Goal: Find specific page/section: Find specific page/section

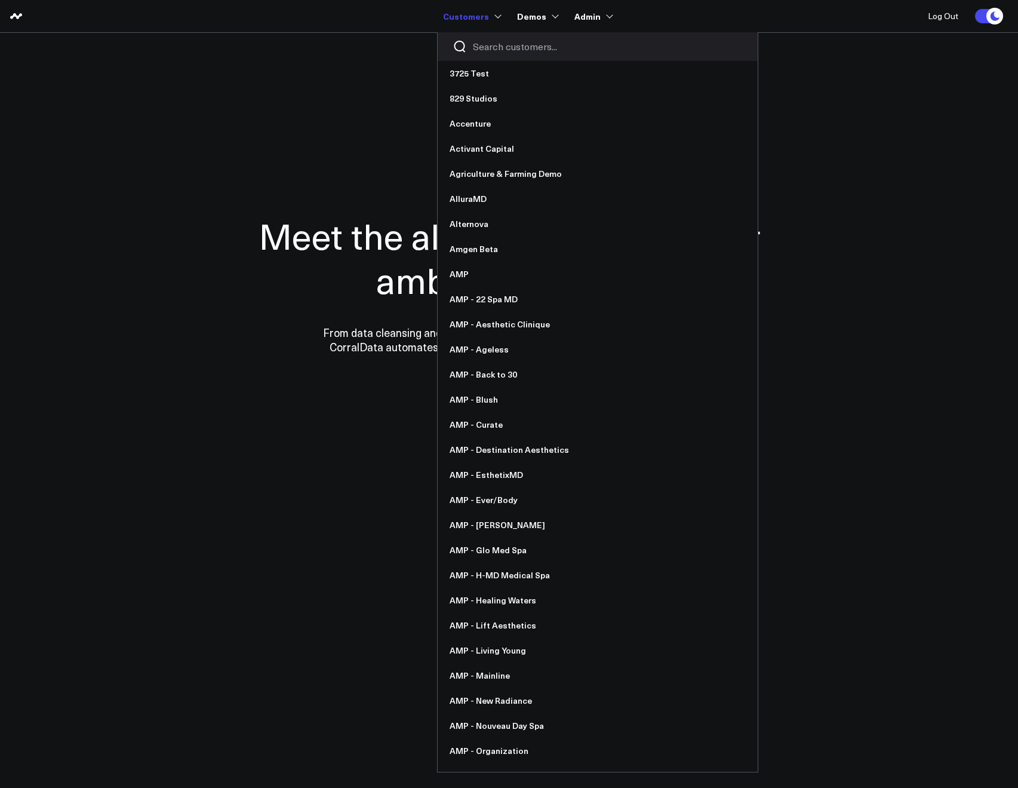
click at [506, 42] on input "Search customers input" at bounding box center [608, 46] width 270 height 13
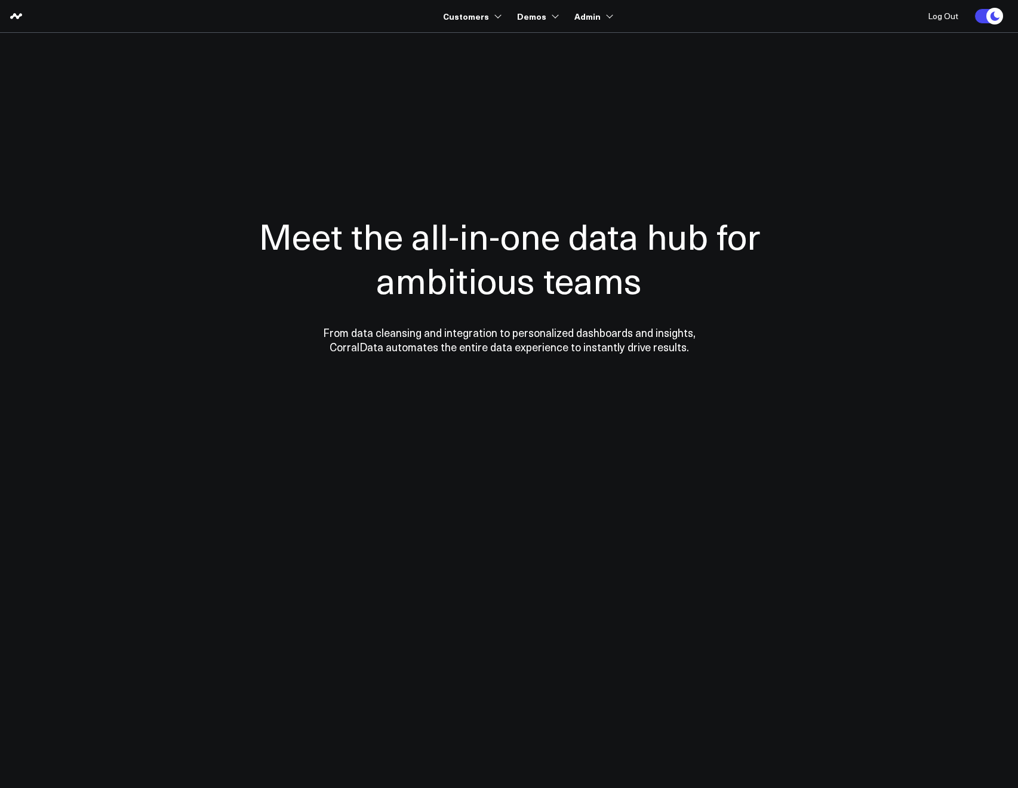
type input "ap"
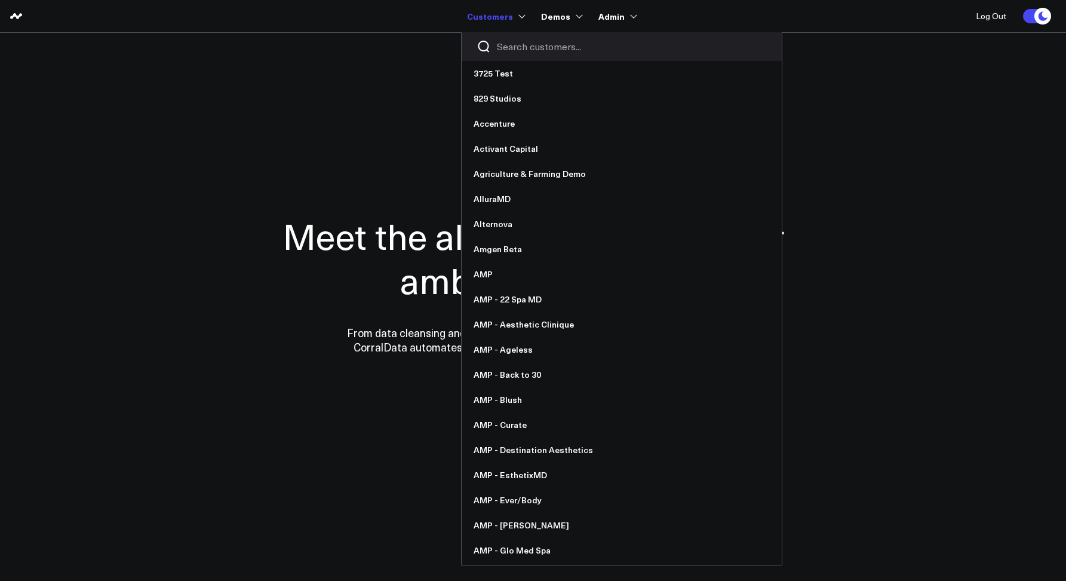
click at [534, 46] on input "Search customers input" at bounding box center [632, 46] width 270 height 13
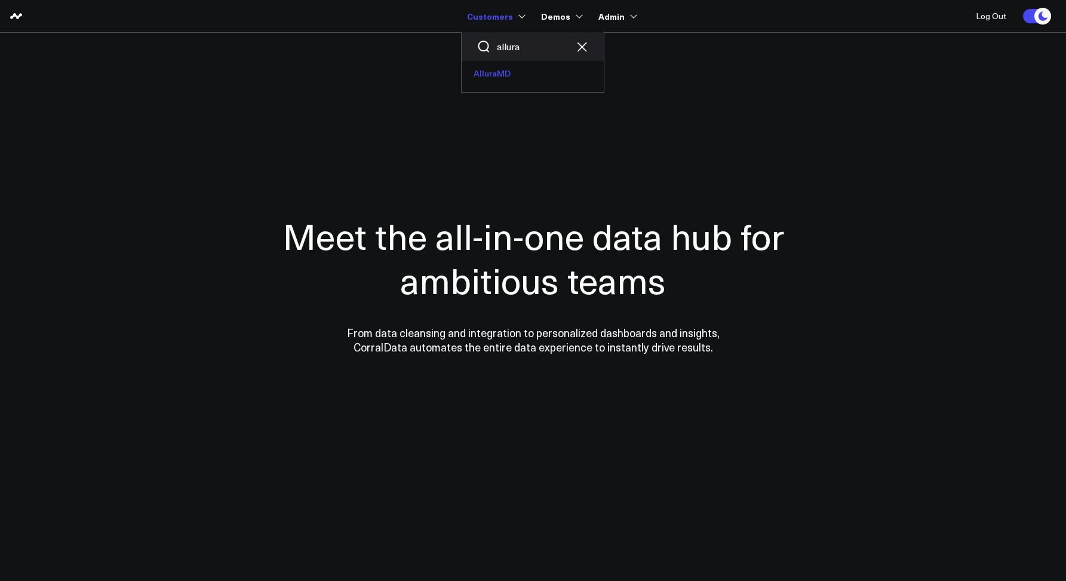
type input "allura"
click at [480, 80] on link "AlluraMD" at bounding box center [533, 73] width 142 height 25
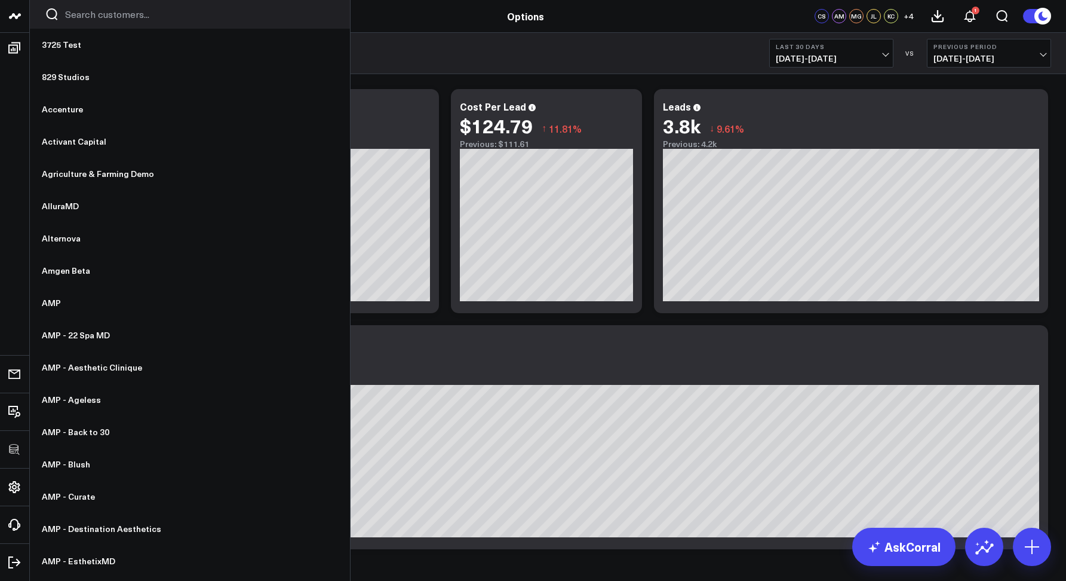
click at [50, 18] on icon "Search customers button" at bounding box center [52, 14] width 11 height 12
click at [73, 18] on input "Search customers input" at bounding box center [200, 14] width 270 height 13
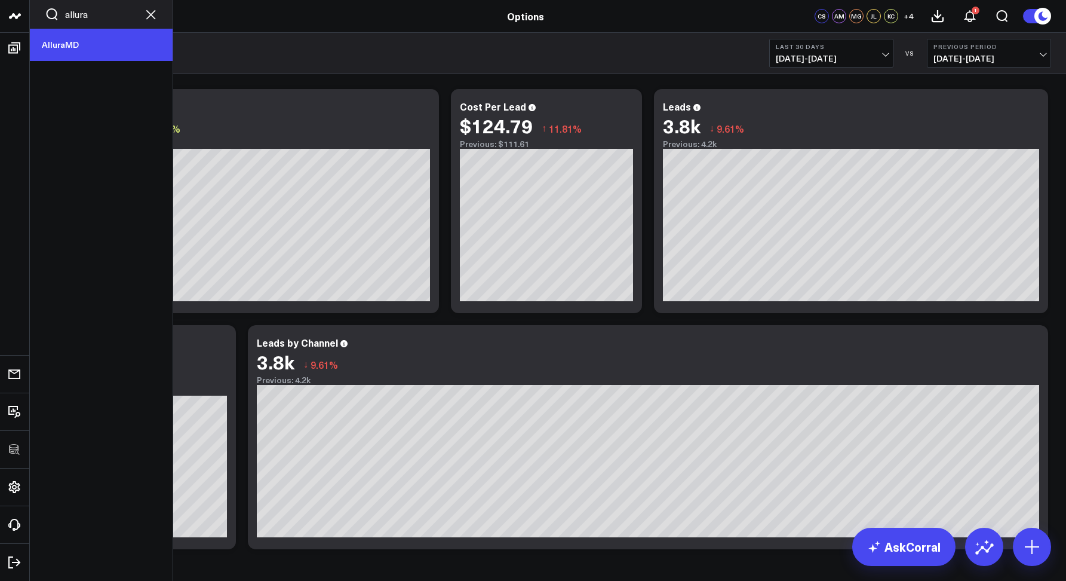
type input "allura"
click at [62, 47] on link "AlluraMD" at bounding box center [101, 45] width 143 height 32
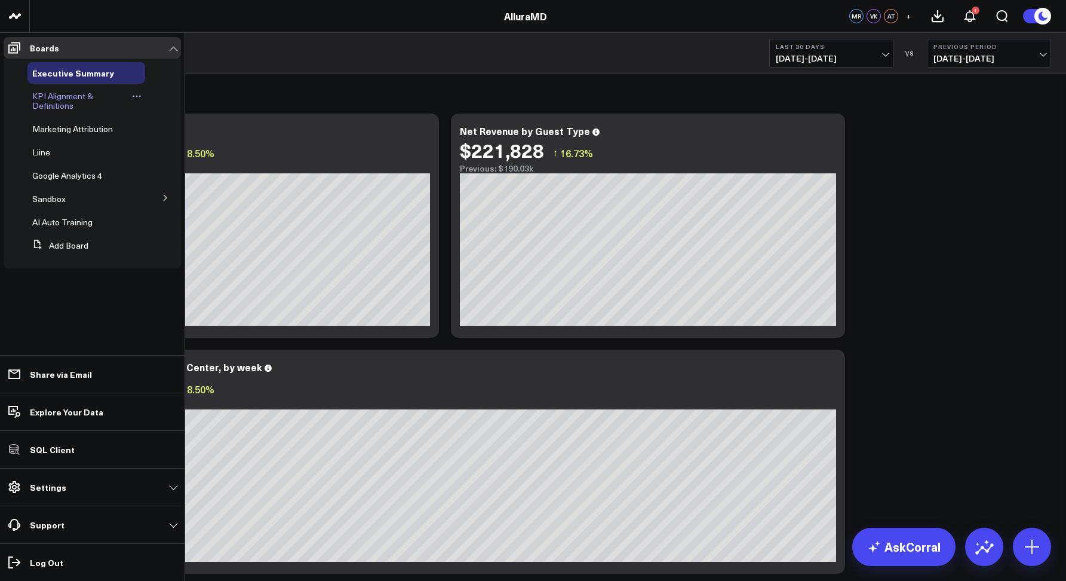
click at [39, 97] on span "KPI Alignment & Definitions" at bounding box center [62, 100] width 61 height 21
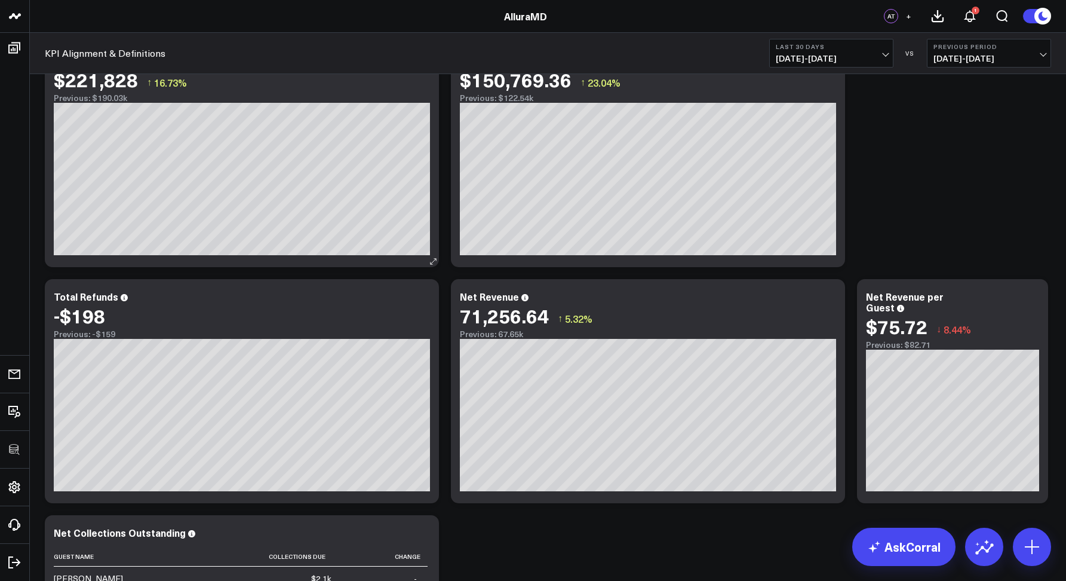
scroll to position [778, 0]
click at [831, 299] on icon at bounding box center [829, 299] width 14 height 14
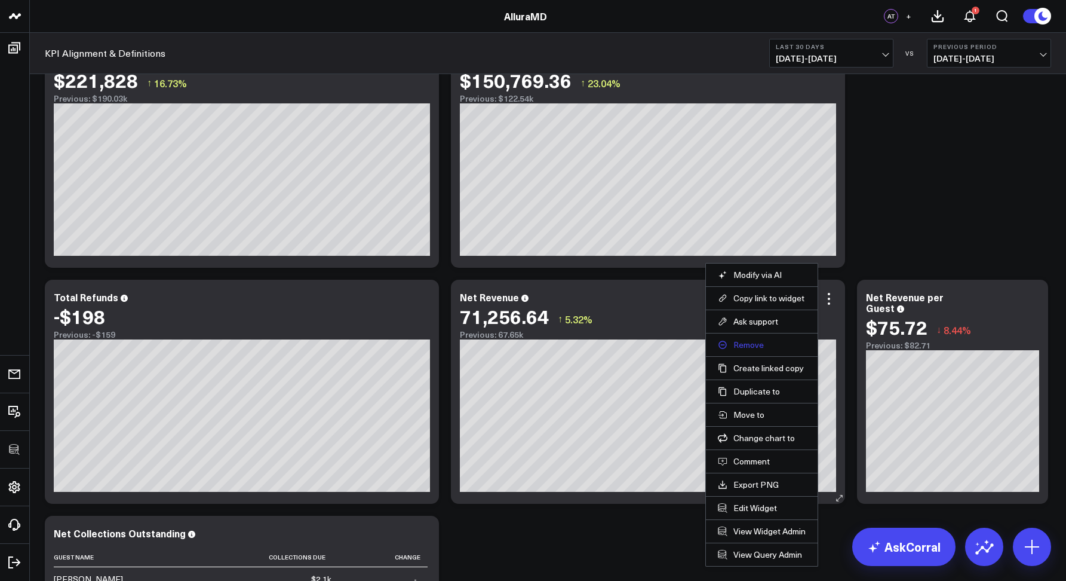
click at [758, 344] on button "Remove" at bounding box center [762, 344] width 88 height 11
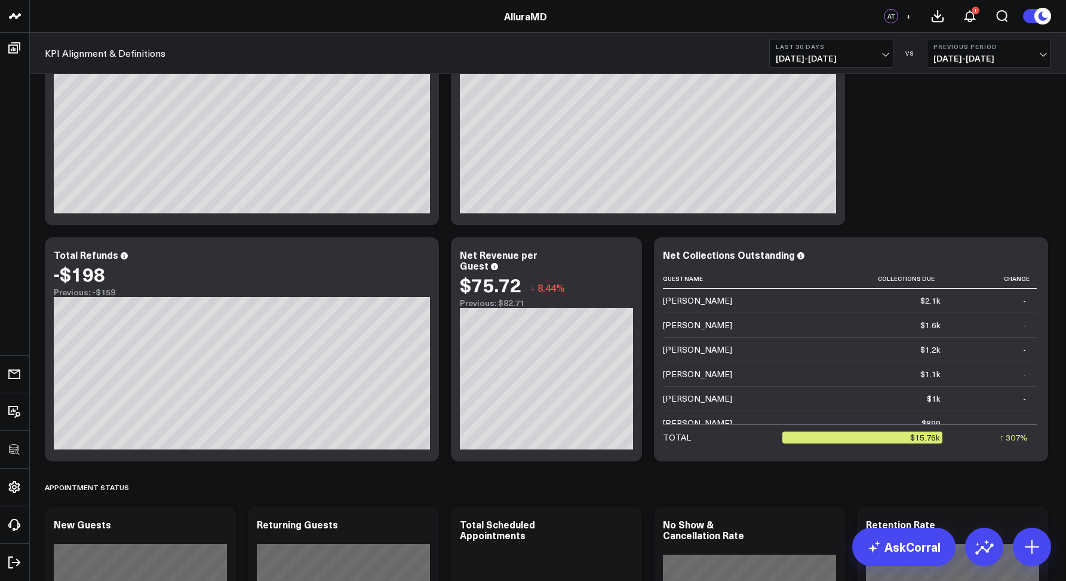
scroll to position [821, 0]
